Goal: Task Accomplishment & Management: Complete application form

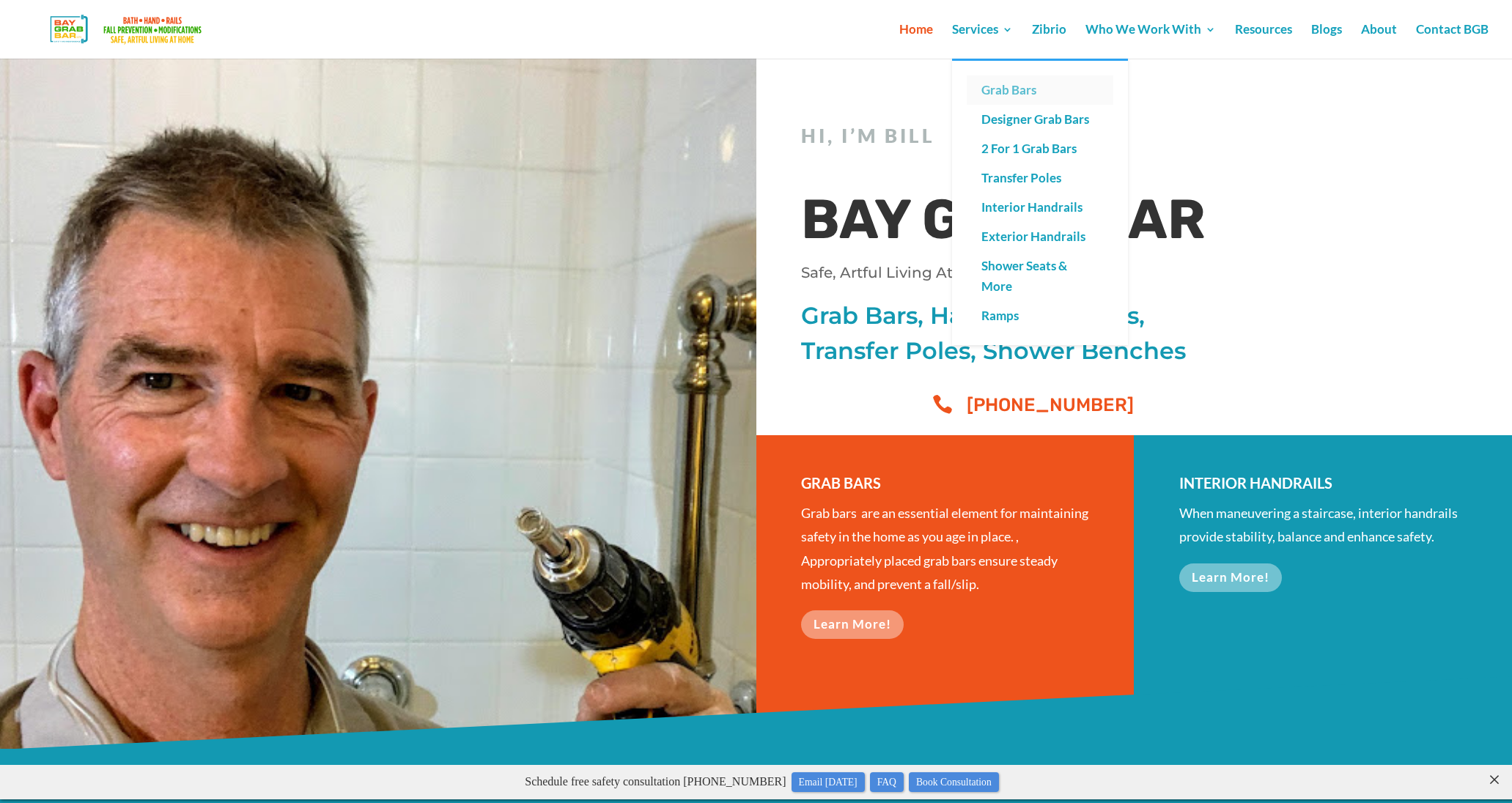
click at [1014, 88] on link "Grab Bars" at bounding box center [1040, 90] width 146 height 29
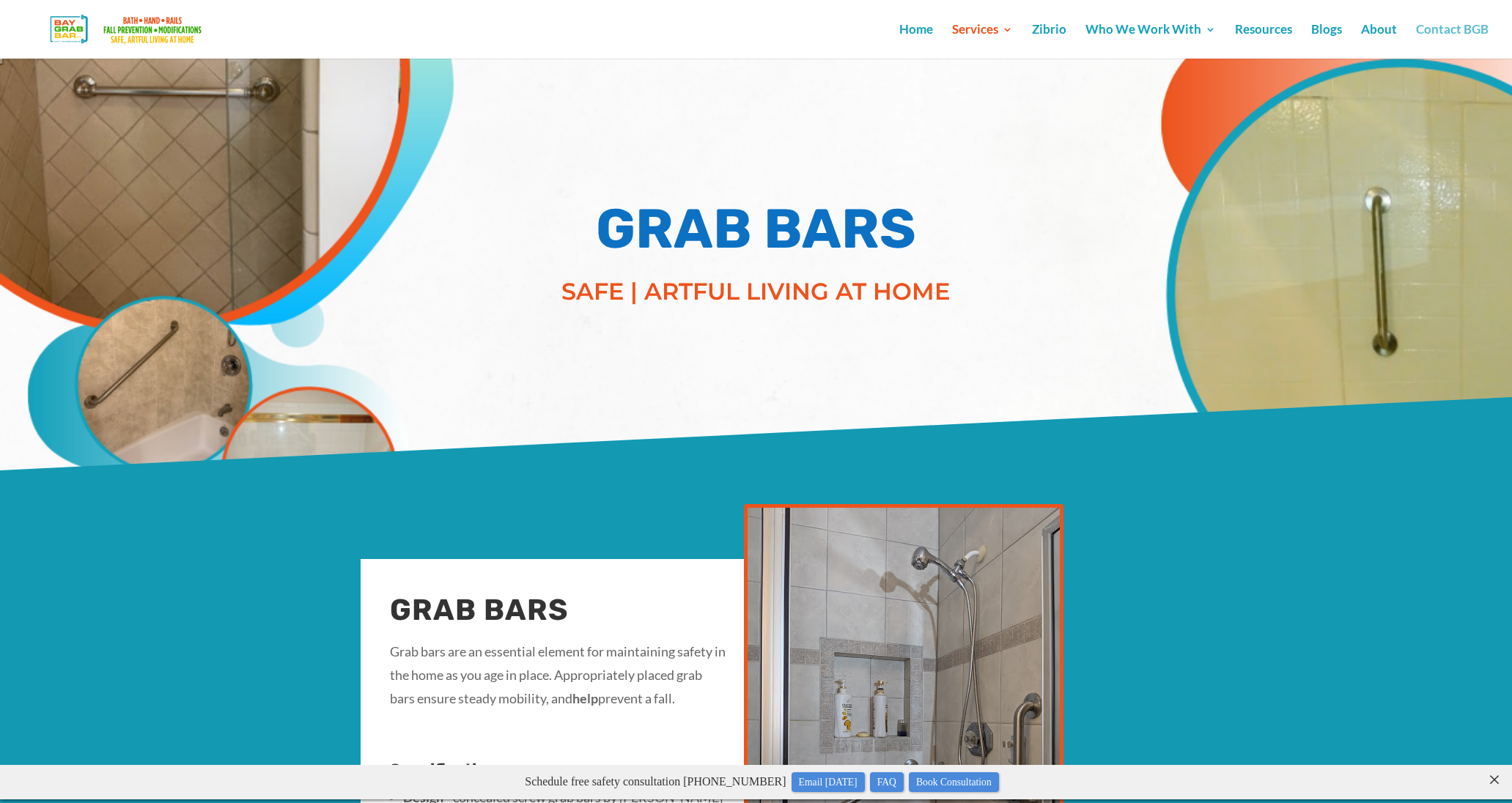
click at [1428, 34] on link "Contact BGB" at bounding box center [1452, 41] width 72 height 34
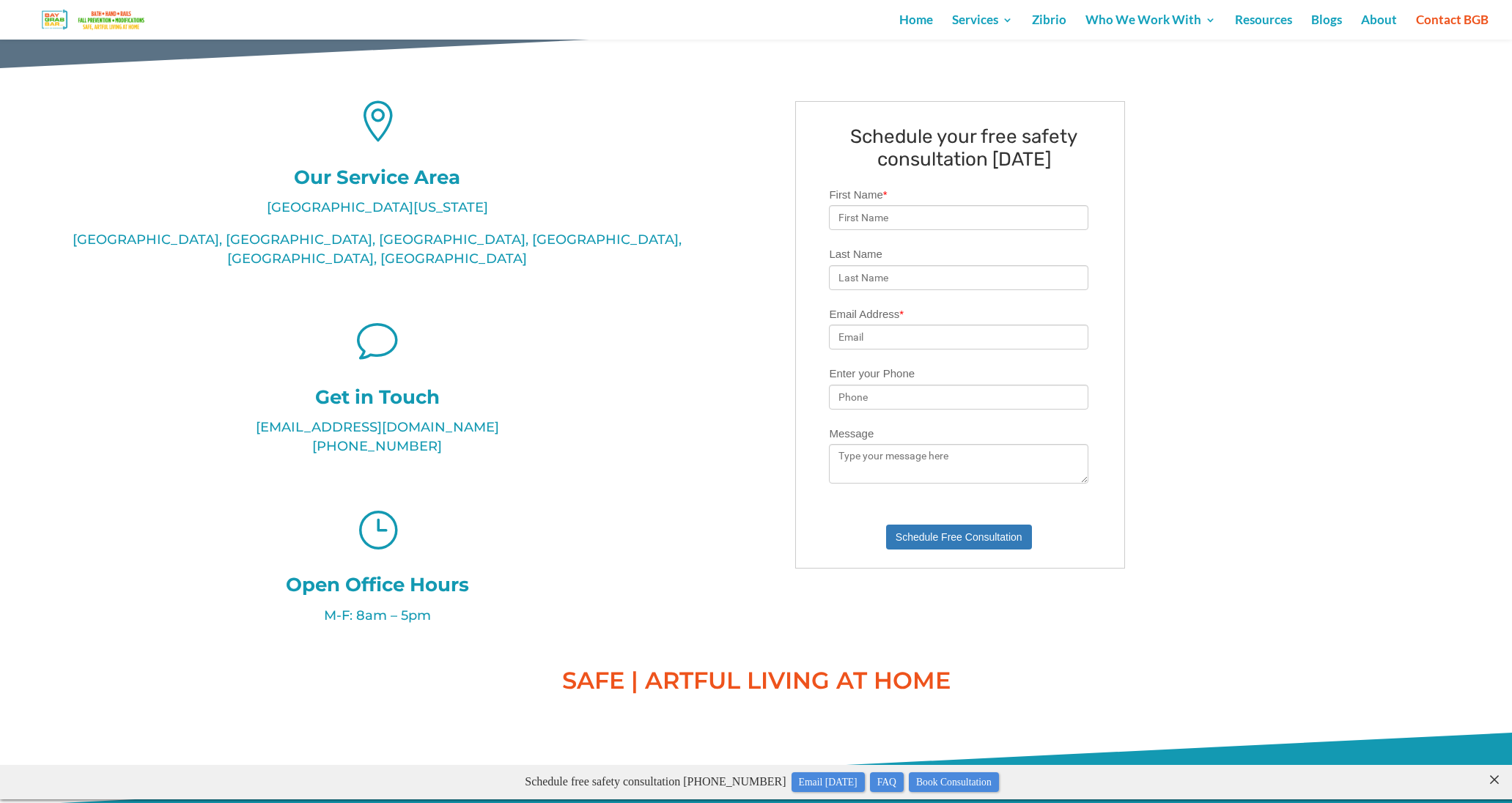
scroll to position [372, 0]
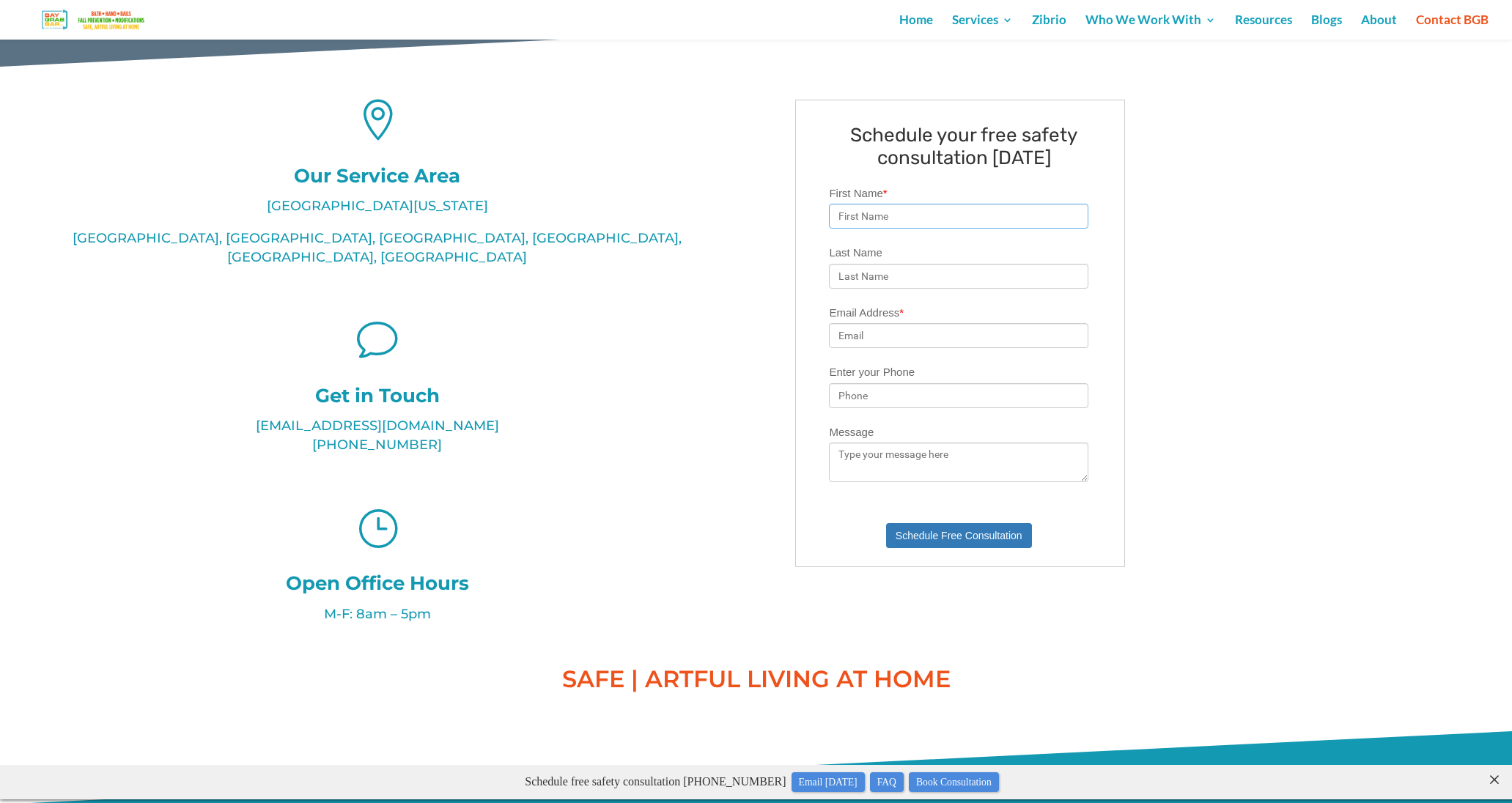
click at [902, 219] on input "First Name *" at bounding box center [959, 216] width 259 height 25
type input "Tracy"
type input "Allegrotti"
type input "tmallegrotti@gmail.com"
type input "5102829167"
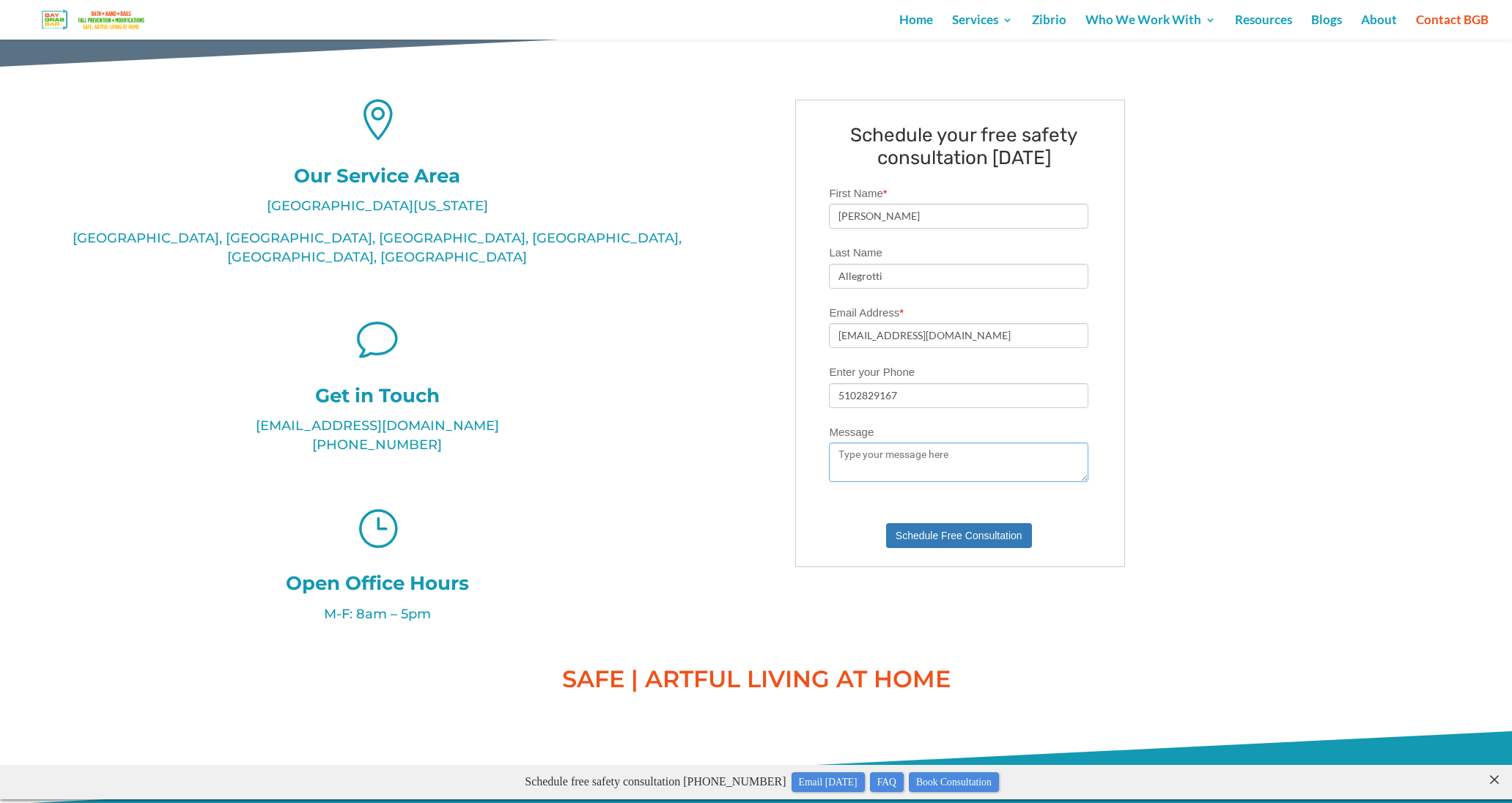
click at [851, 457] on textarea "Message" at bounding box center [959, 462] width 259 height 40
type textarea "We need to have installed a 18-24 inch horizontal grab bar in a family member's…"
click at [943, 533] on button "Schedule Free Consultation" at bounding box center [959, 536] width 146 height 25
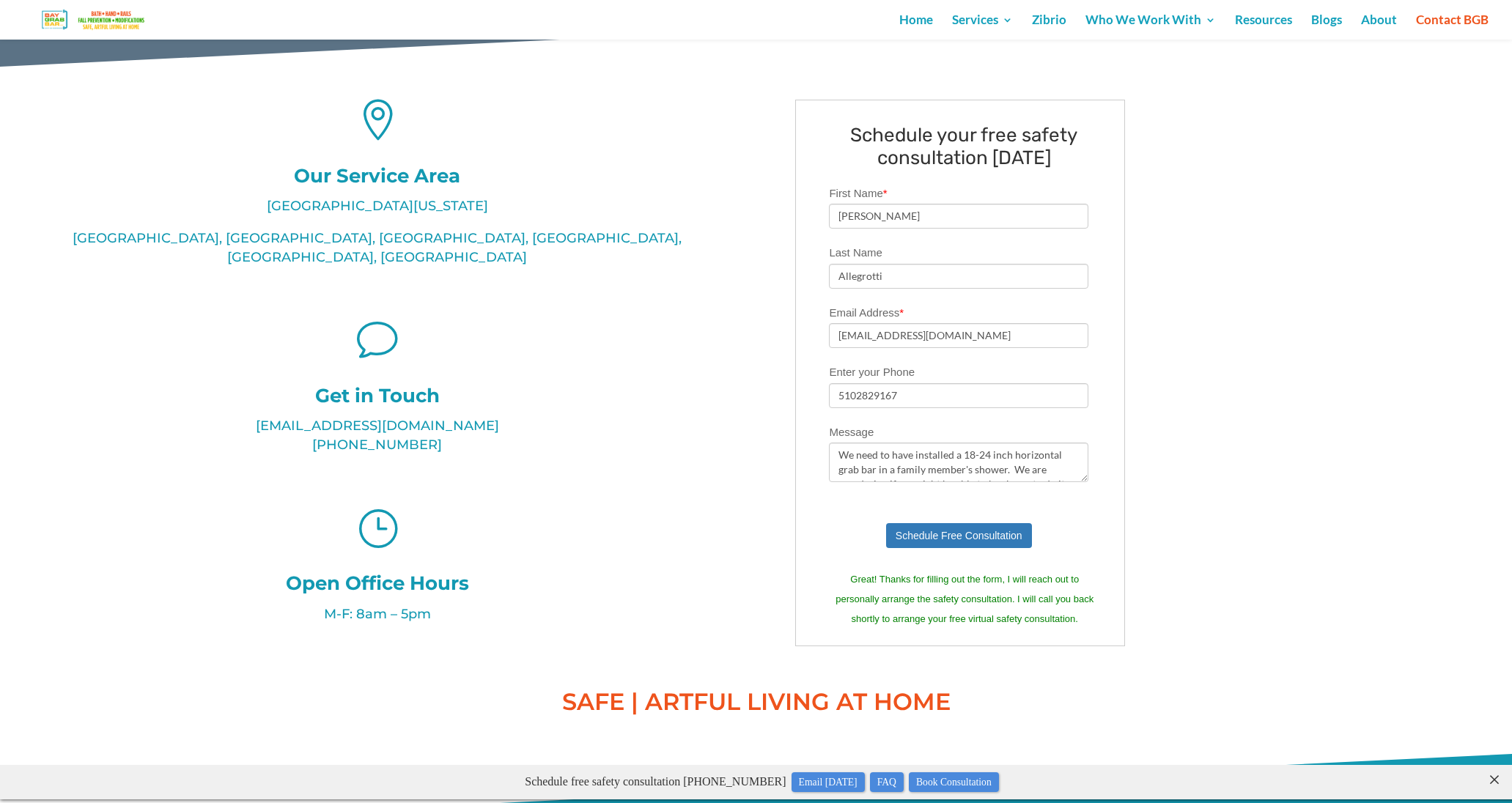
scroll to position [372, 0]
